Goal: Task Accomplishment & Management: Use online tool/utility

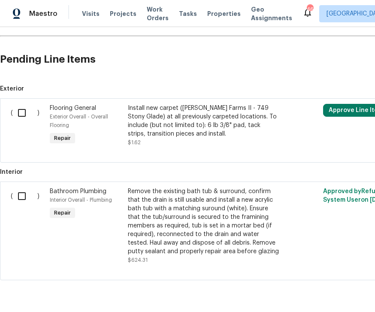
scroll to position [555, 0]
click at [29, 199] on input "checkbox" at bounding box center [25, 196] width 24 height 18
checkbox input "true"
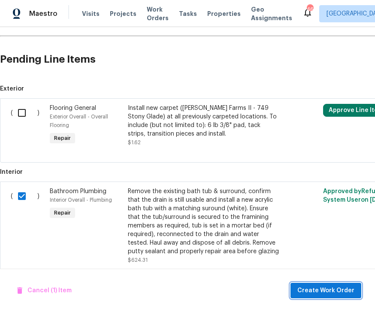
click at [330, 291] on span "Create Work Order" at bounding box center [325, 290] width 57 height 11
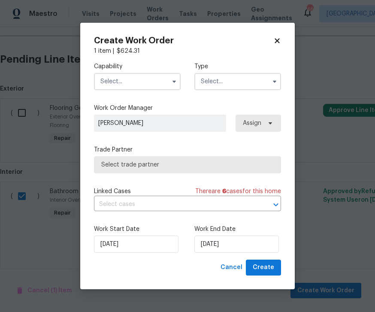
click at [159, 81] on input "text" at bounding box center [137, 81] width 87 height 17
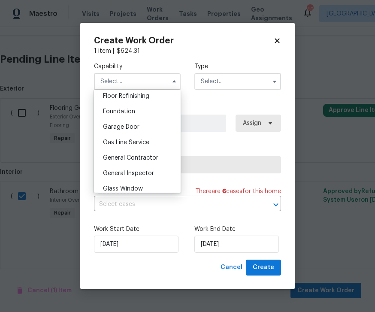
scroll to position [353, 0]
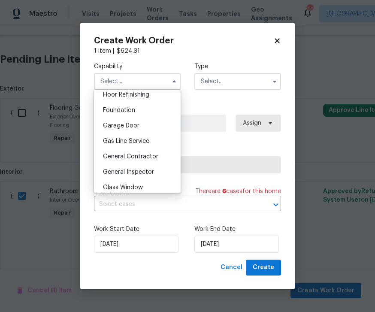
click at [142, 157] on span "General Contractor" at bounding box center [130, 156] width 55 height 6
type input "General Contractor"
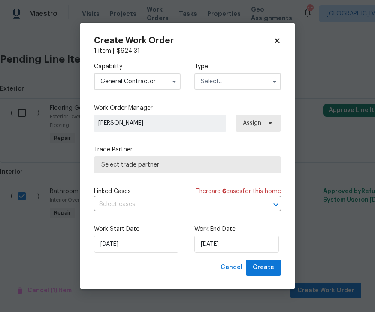
click at [263, 77] on input "text" at bounding box center [237, 81] width 87 height 17
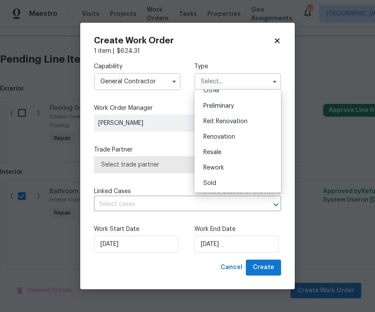
scroll to position [184, 0]
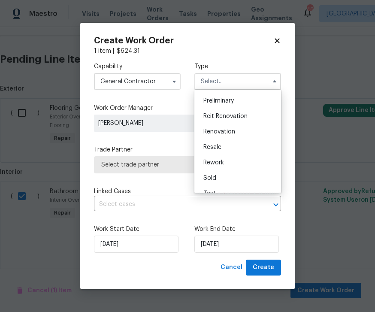
click at [229, 132] on span "Renovation" at bounding box center [219, 132] width 32 height 6
type input "Renovation"
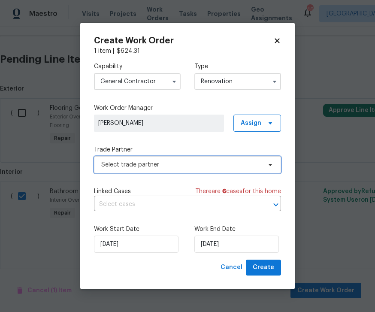
click at [272, 165] on icon at bounding box center [270, 164] width 7 height 7
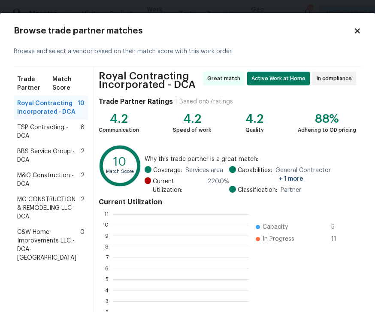
scroll to position [1, 1]
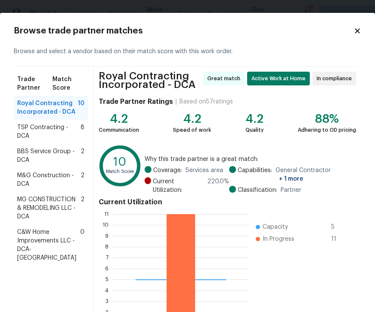
click at [62, 106] on span "Royal Contracting Incorporated - DCA" at bounding box center [47, 107] width 60 height 17
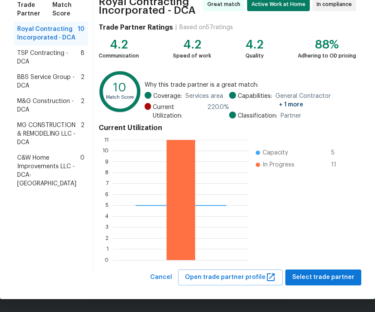
scroll to position [74, 0]
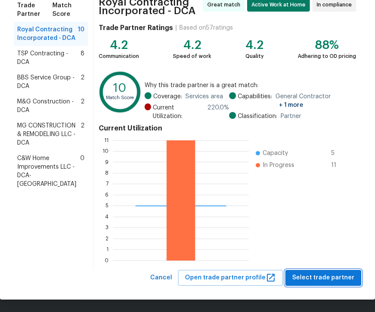
click at [324, 277] on span "Select trade partner" at bounding box center [323, 277] width 62 height 11
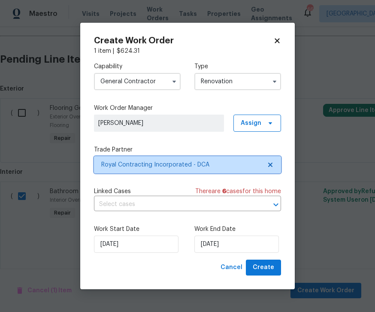
scroll to position [0, 0]
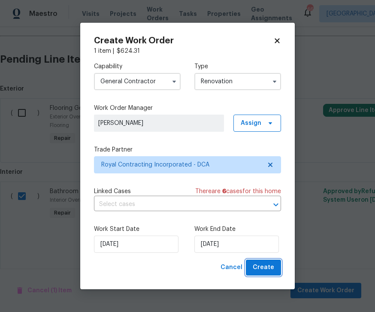
click at [270, 271] on span "Create" at bounding box center [263, 267] width 21 height 11
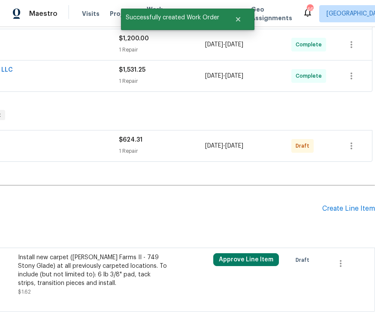
scroll to position [475, 110]
click at [343, 259] on icon "button" at bounding box center [340, 264] width 10 height 10
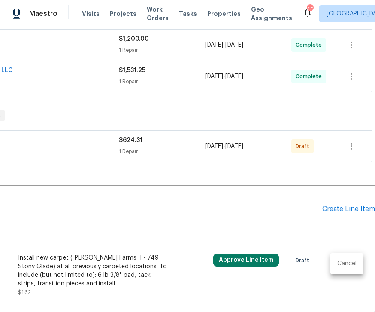
click at [350, 260] on li "Cancel" at bounding box center [346, 263] width 33 height 14
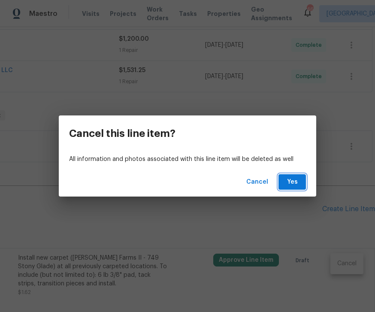
click at [284, 189] on button "Yes" at bounding box center [291, 182] width 27 height 16
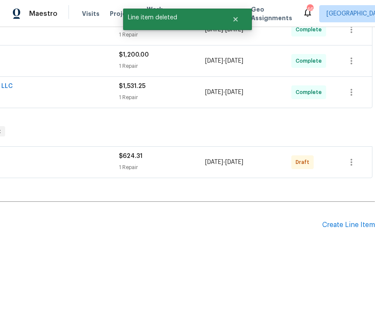
scroll to position [431, 110]
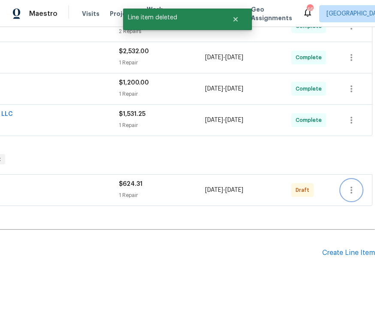
click at [355, 185] on icon "button" at bounding box center [351, 190] width 10 height 10
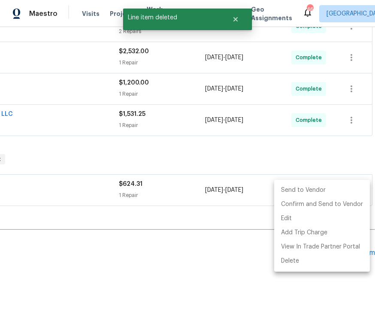
click at [304, 190] on li "Send to Vendor" at bounding box center [322, 190] width 96 height 14
